Goal: Information Seeking & Learning: Learn about a topic

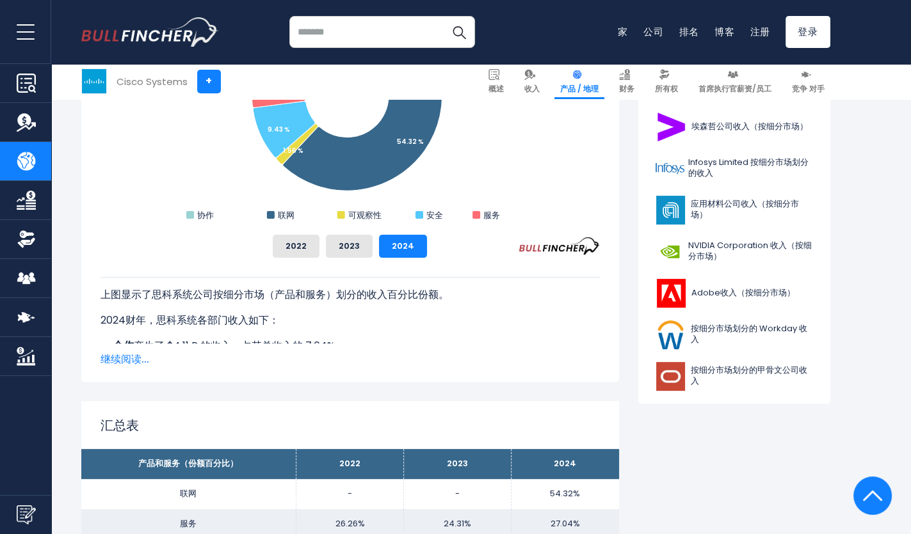
scroll to position [512, 0]
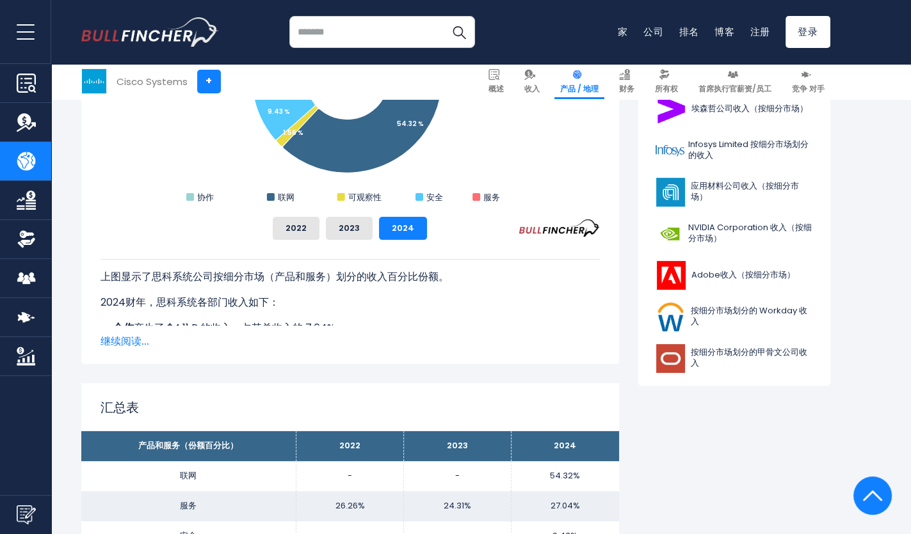
click at [132, 342] on span "继续阅读..." at bounding box center [349, 341] width 499 height 15
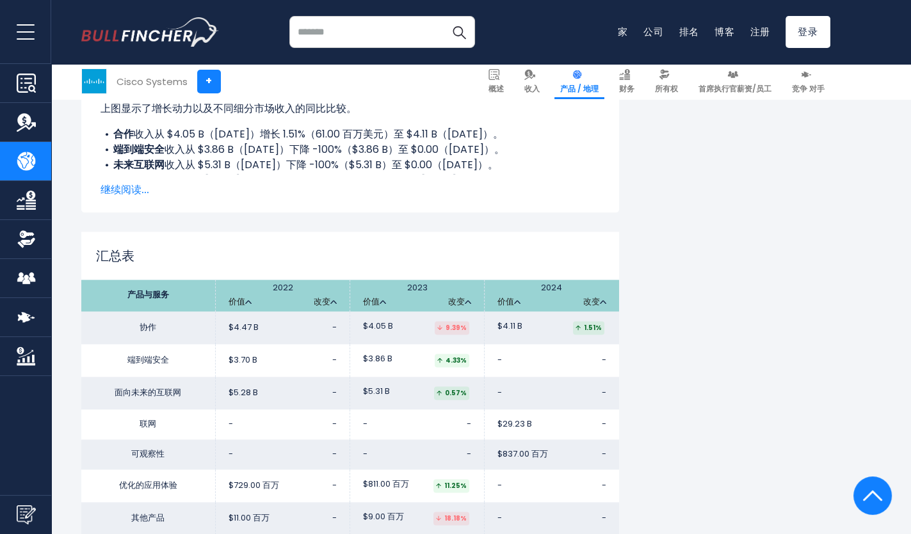
scroll to position [2176, 0]
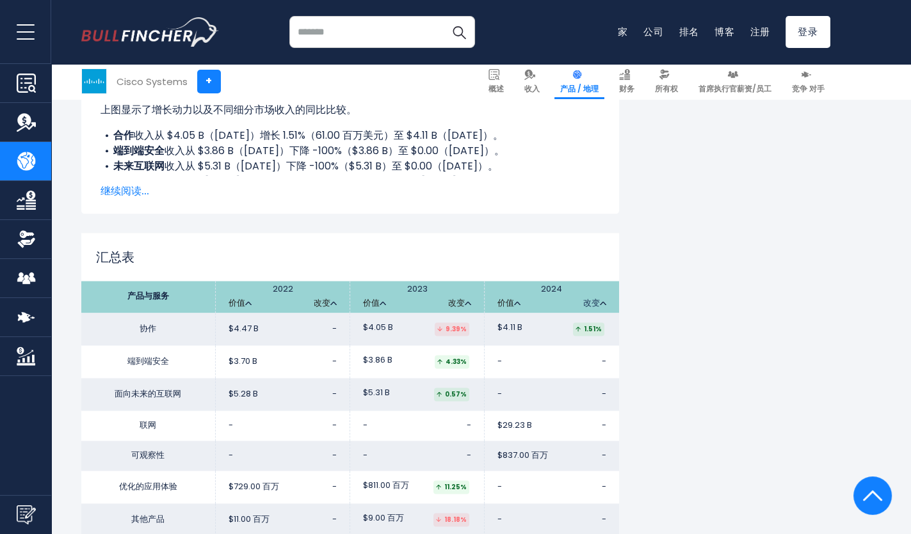
click at [600, 301] on img at bounding box center [603, 303] width 6 height 4
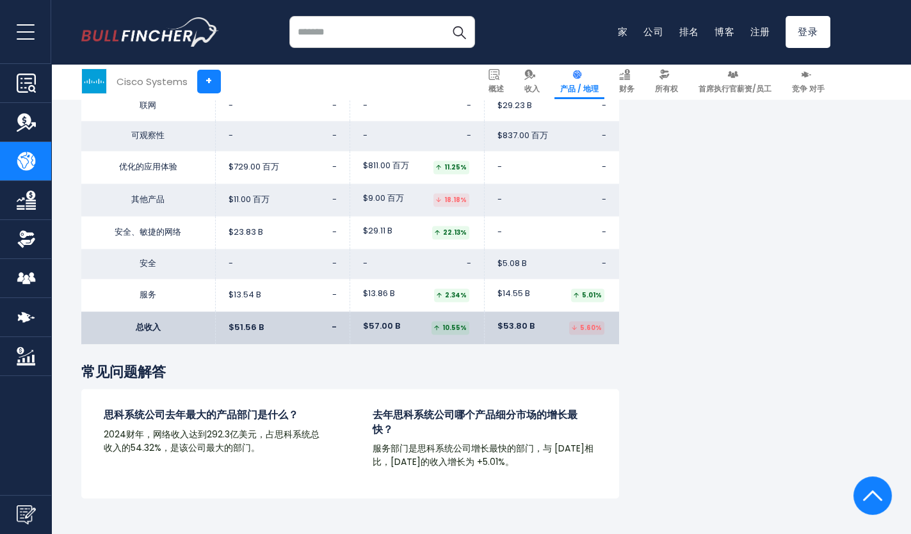
scroll to position [2304, 0]
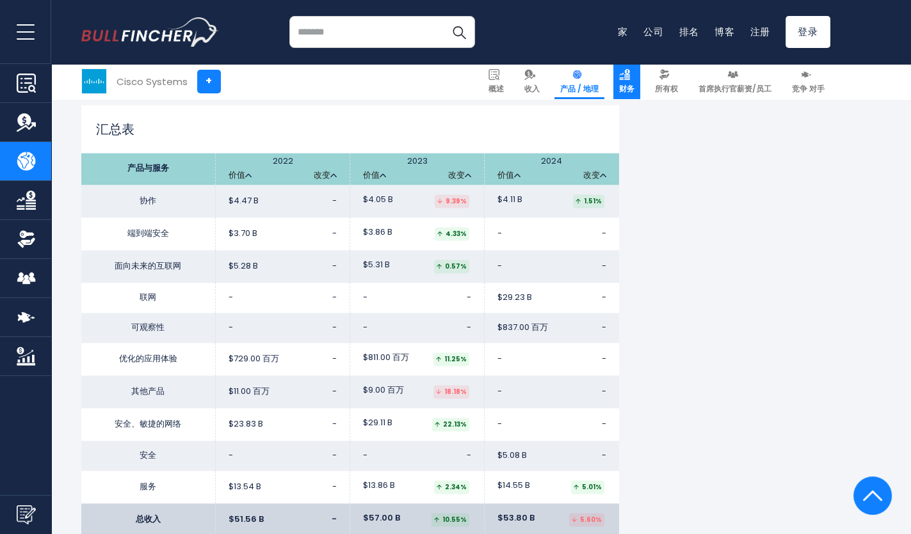
click at [625, 73] on img at bounding box center [624, 74] width 11 height 11
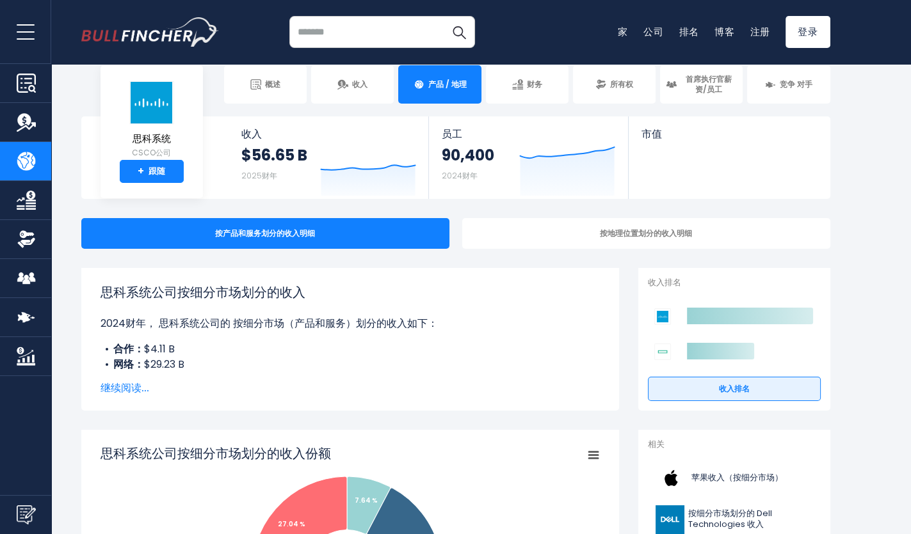
scroll to position [0, 0]
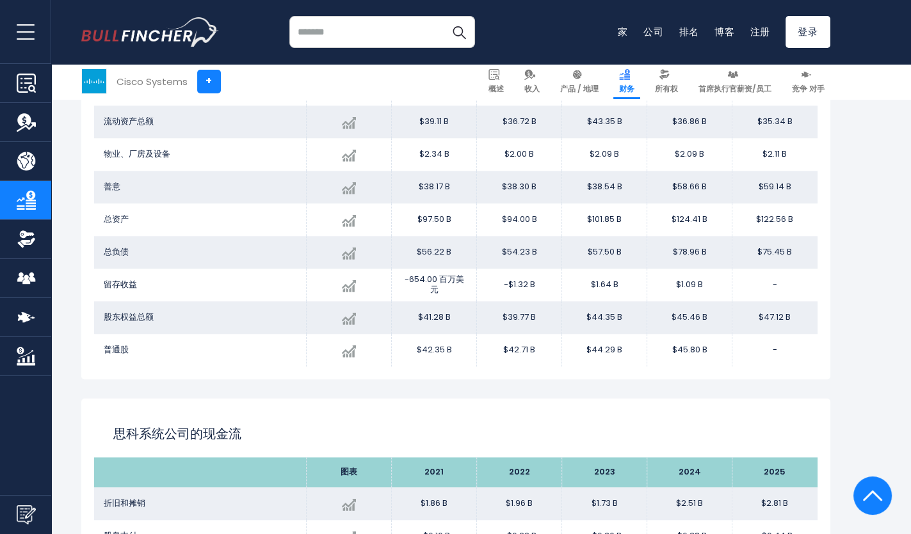
scroll to position [1344, 0]
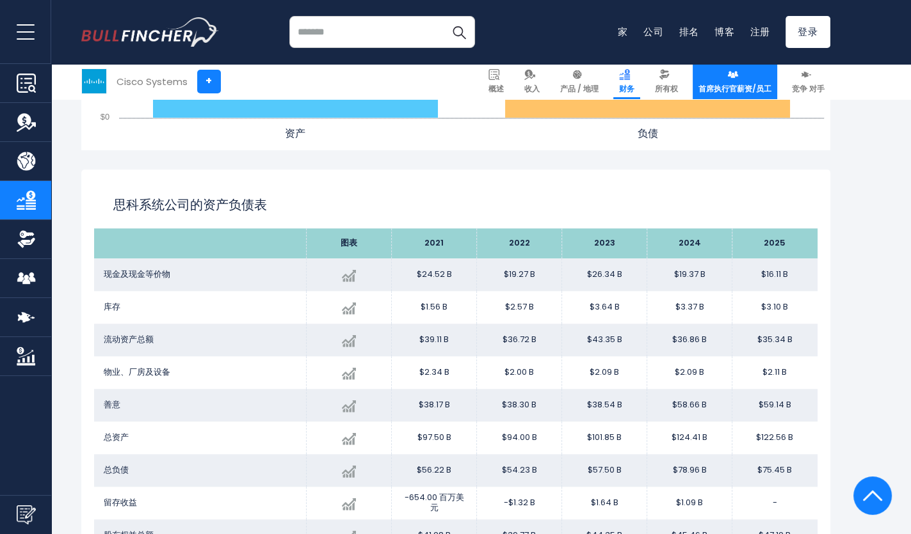
click at [732, 81] on link "首席执行官薪资/员工" at bounding box center [735, 81] width 84 height 35
click at [737, 84] on span "首席执行官薪资/员工" at bounding box center [734, 89] width 73 height 10
